Goal: Information Seeking & Learning: Find specific fact

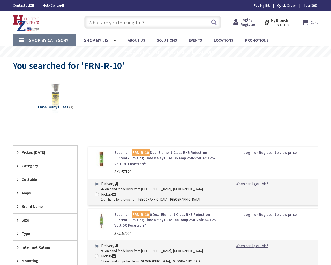
type input "[GEOGRAPHIC_DATA], [GEOGRAPHIC_DATA], [GEOGRAPHIC_DATA] 23112, [GEOGRAPHIC_DATA]"
